Goal: Communication & Community: Share content

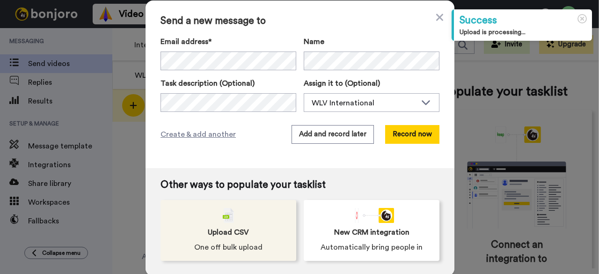
click at [232, 220] on div "Upload CSV One off bulk upload" at bounding box center [229, 230] width 136 height 61
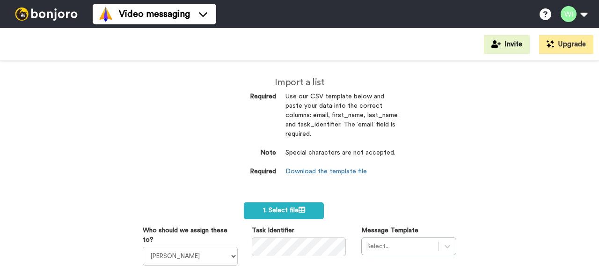
click at [201, 259] on select "[PERSON_NAME] [PERSON_NAME] WLV Academic (FSE) [PERSON_NAME] Ademokoya UK Recru…" at bounding box center [190, 256] width 95 height 19
select select "d575366b-34de-4d4d-ba6c-d2d11e507584"
click at [143, 247] on select "[PERSON_NAME] [PERSON_NAME] WLV Academic (FSE) [PERSON_NAME] Ademokoya UK Recru…" at bounding box center [190, 256] width 95 height 19
click at [400, 243] on div "Select..." at bounding box center [409, 246] width 95 height 18
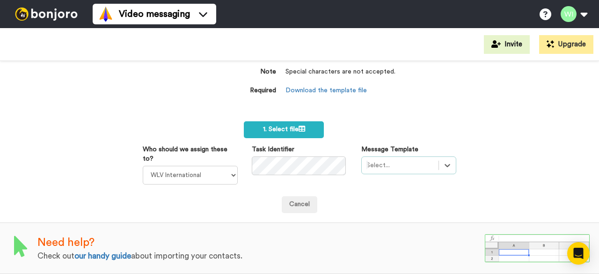
scroll to position [86, 0]
click at [373, 114] on div "Import a list Required Use our CSV template below and paste your data into the …" at bounding box center [299, 167] width 599 height 213
click at [384, 165] on div "Select is focused ,type to refine list, press Down to open the menu, Select..." at bounding box center [409, 165] width 95 height 18
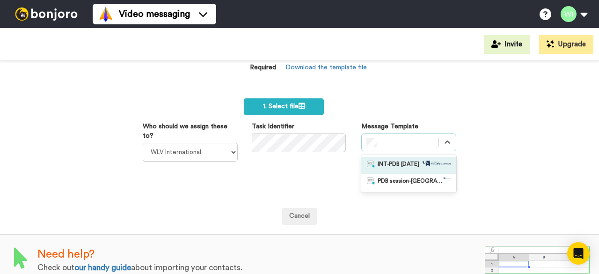
scroll to position [121, 0]
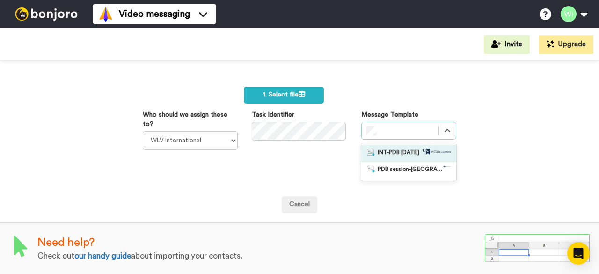
click at [406, 149] on span "INT-PDB Sept 2025" at bounding box center [399, 153] width 42 height 9
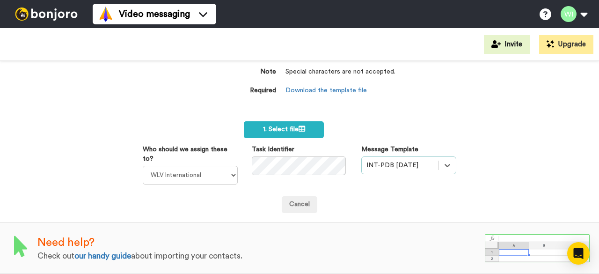
scroll to position [86, 0]
click at [281, 126] on span "1. Select file" at bounding box center [284, 129] width 42 height 7
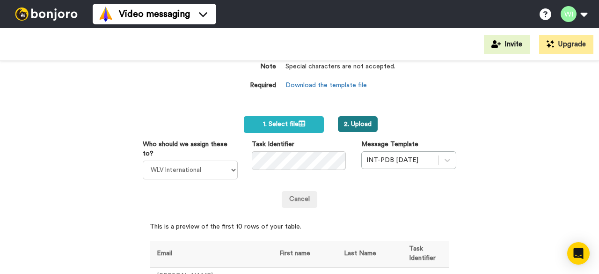
click at [352, 123] on button "2. Upload" at bounding box center [358, 124] width 40 height 16
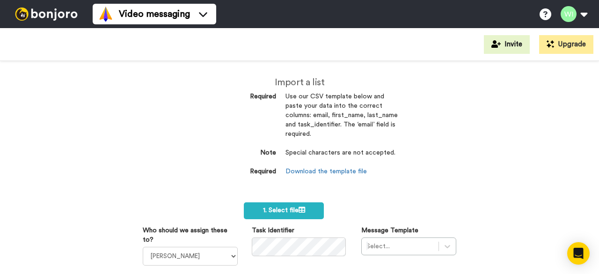
click at [188, 136] on div "Import a list Required Use our CSV template below and paste your data into the …" at bounding box center [299, 167] width 599 height 213
click at [226, 256] on select "Laura Wright Amarjit Duggal WLV Academic (FSE) Divandra Birla Bolutife Ademokoy…" at bounding box center [190, 256] width 95 height 19
select select "d575366b-34de-4d4d-ba6c-d2d11e507584"
click at [143, 247] on select "Laura Wright Amarjit Duggal WLV Academic (FSE) Divandra Birla Bolutife Ademokoy…" at bounding box center [190, 256] width 95 height 19
click at [378, 244] on div "Select..." at bounding box center [409, 246] width 95 height 18
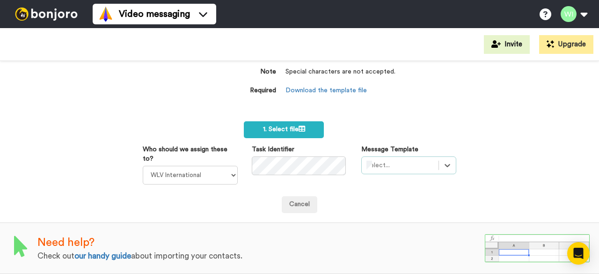
scroll to position [86, 0]
click at [388, 115] on div "Import a list Required Use our CSV template below and paste your data into the …" at bounding box center [299, 167] width 599 height 213
click at [388, 157] on div "Select is focused ,type to refine list, press Down to open the menu, Select..." at bounding box center [409, 165] width 95 height 18
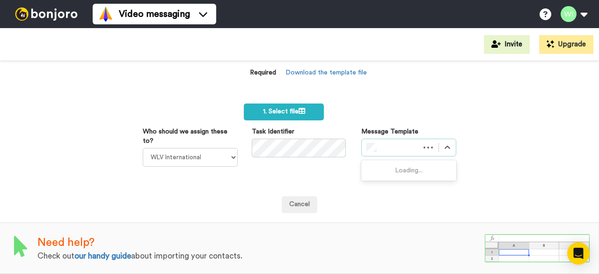
scroll to position [121, 0]
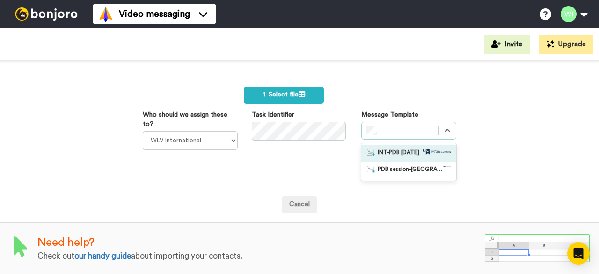
click at [410, 149] on span "INT-PDB Sept 2025" at bounding box center [399, 153] width 42 height 9
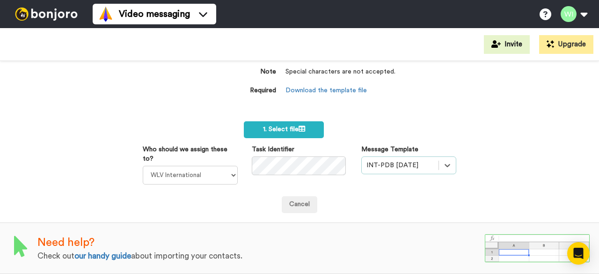
scroll to position [86, 0]
click at [288, 121] on label "1. Select file" at bounding box center [284, 129] width 80 height 17
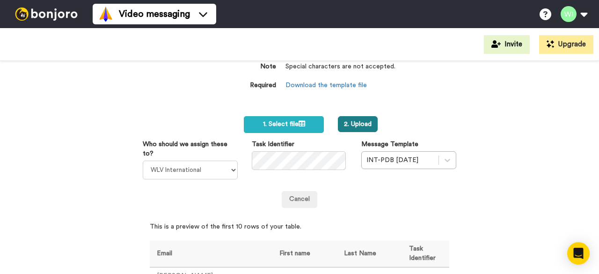
click at [362, 123] on button "2. Upload" at bounding box center [358, 124] width 40 height 16
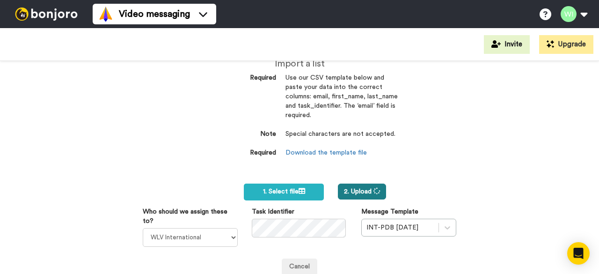
scroll to position [1, 0]
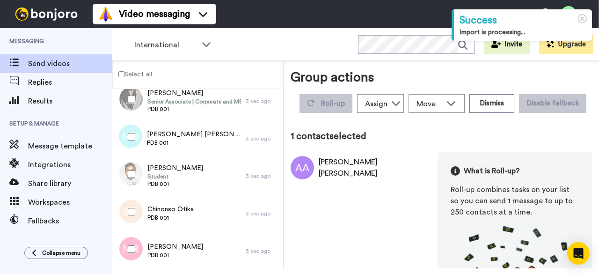
scroll to position [317, 0]
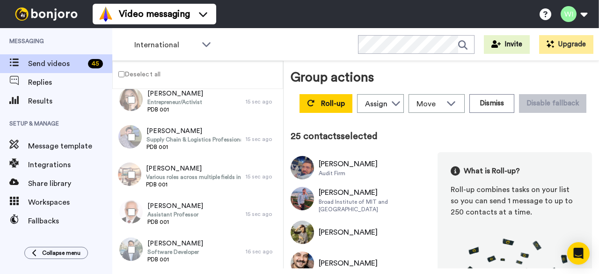
scroll to position [766, 0]
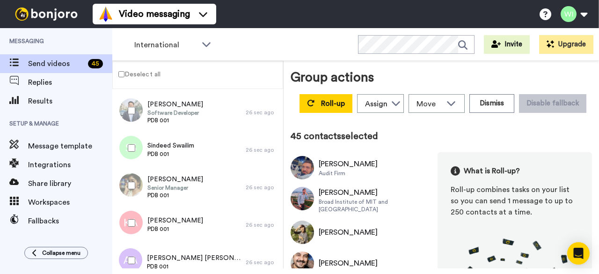
scroll to position [752, 0]
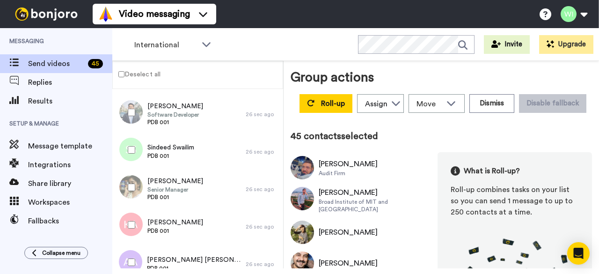
click at [255, 59] on div "International WORKSPACES View all All Default Task List Default International +…" at bounding box center [355, 44] width 487 height 33
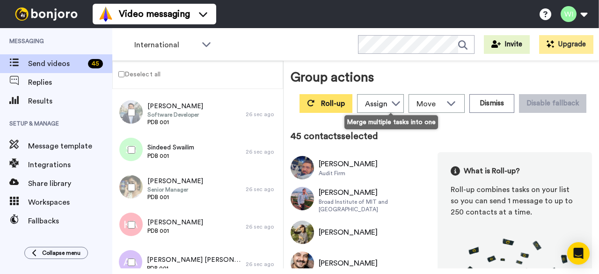
click at [353, 109] on button "Roll-up" at bounding box center [326, 103] width 53 height 19
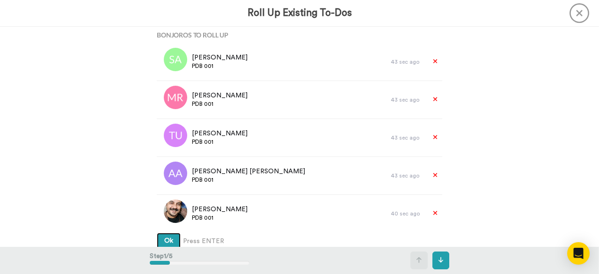
click at [168, 240] on span "Ok" at bounding box center [168, 240] width 9 height 7
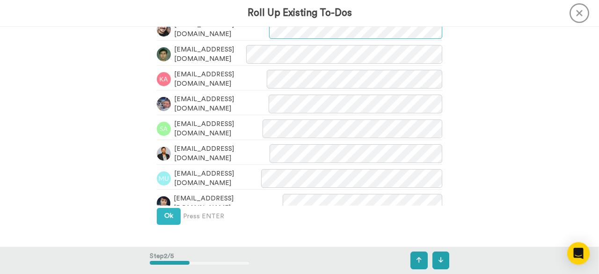
scroll to position [295, 0]
click at [157, 219] on button "Ok" at bounding box center [169, 215] width 24 height 17
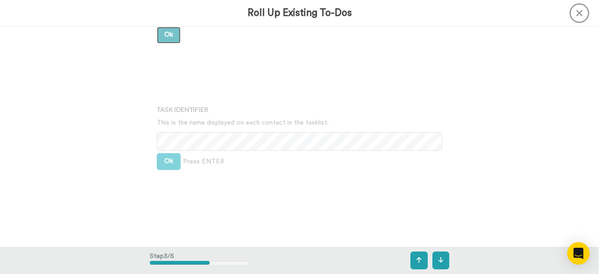
scroll to position [498, 0]
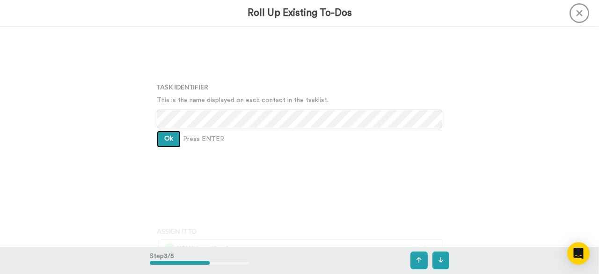
click at [165, 133] on button "Ok" at bounding box center [169, 139] width 24 height 17
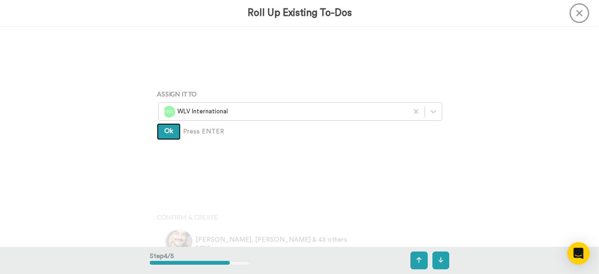
click at [166, 133] on span "Ok" at bounding box center [168, 131] width 9 height 7
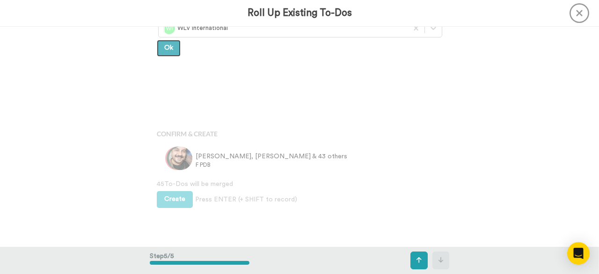
scroll to position [731, 0]
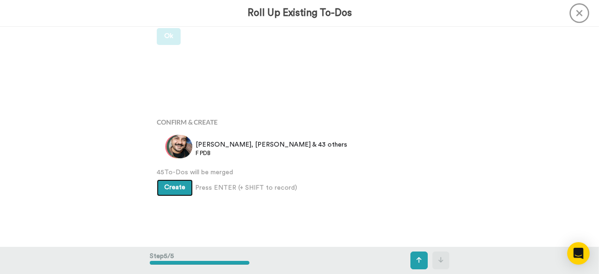
click at [172, 190] on span "Create" at bounding box center [174, 187] width 21 height 7
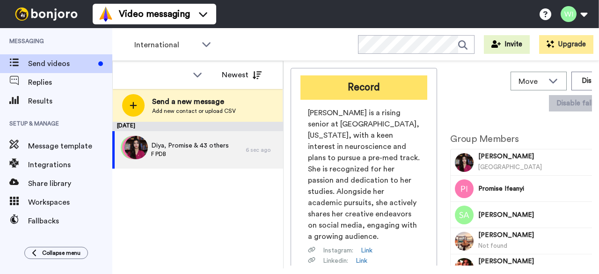
click at [369, 89] on button "Record" at bounding box center [364, 87] width 127 height 24
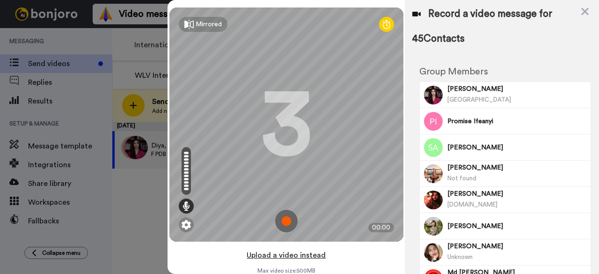
click at [283, 256] on button "Upload a video instead" at bounding box center [286, 255] width 85 height 12
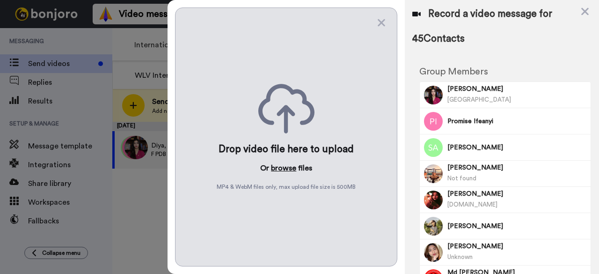
click at [287, 164] on button "browse" at bounding box center [283, 167] width 25 height 11
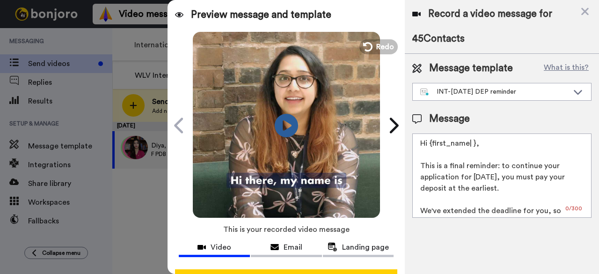
scroll to position [14, 0]
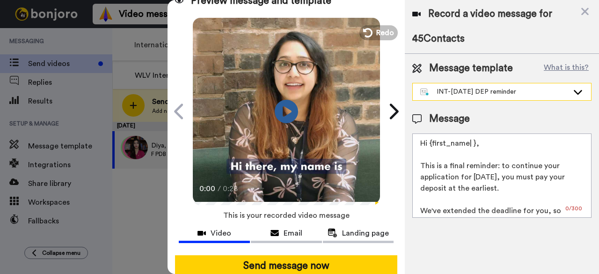
click at [585, 95] on div "INT-Sept 25 DEP reminder" at bounding box center [502, 91] width 178 height 17
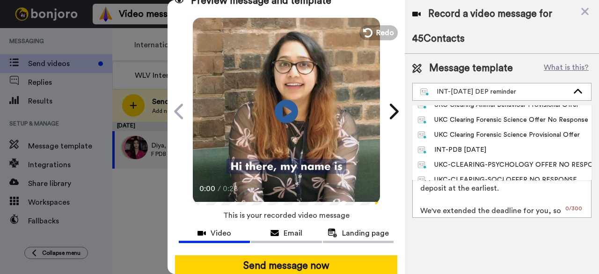
scroll to position [98, 0]
click at [540, 89] on div "INT-Sept 25 DEP reminder" at bounding box center [495, 91] width 148 height 9
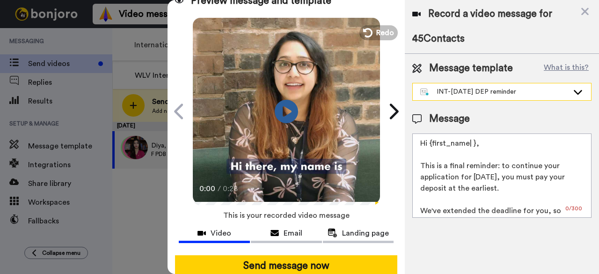
click at [573, 89] on icon at bounding box center [578, 91] width 11 height 9
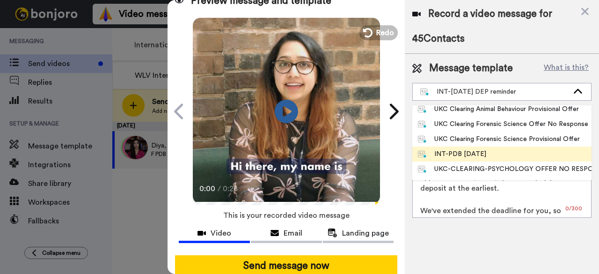
scroll to position [111, 0]
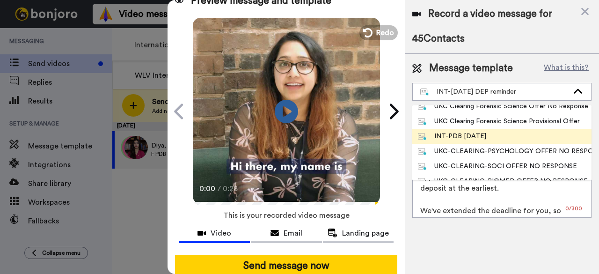
click at [478, 138] on div "INT-PDB Sept 2025" at bounding box center [452, 136] width 68 height 9
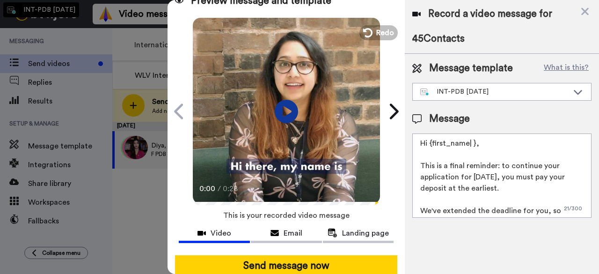
type textarea "Hello {first_name|there}, Congratulations on receiving your CAS letter. We are …"
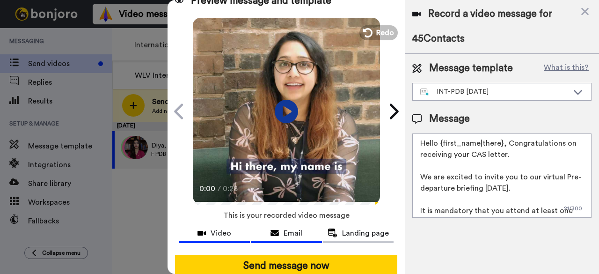
scroll to position [36, 0]
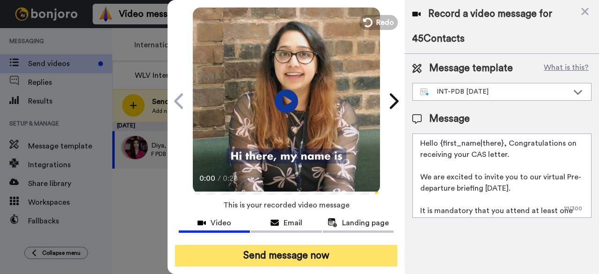
click at [269, 245] on button "Send message now" at bounding box center [286, 256] width 222 height 22
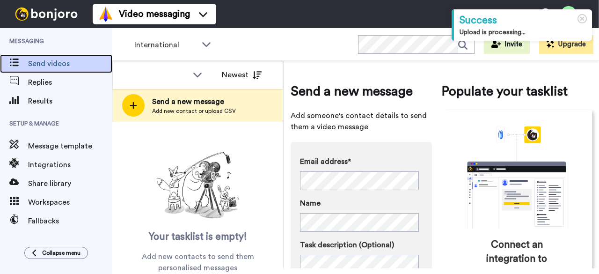
click at [84, 63] on span "Send videos" at bounding box center [70, 63] width 84 height 11
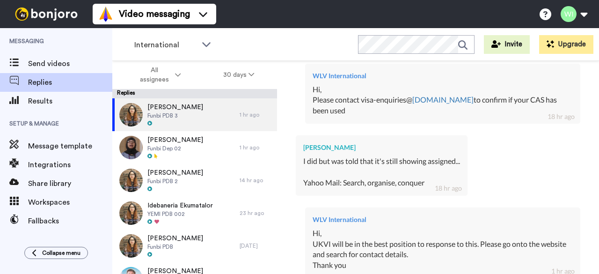
scroll to position [519, 0]
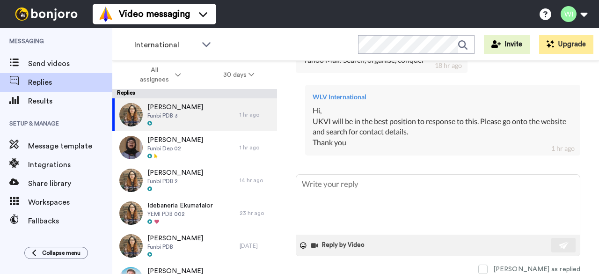
type textarea "x"
